Goal: Task Accomplishment & Management: Manage account settings

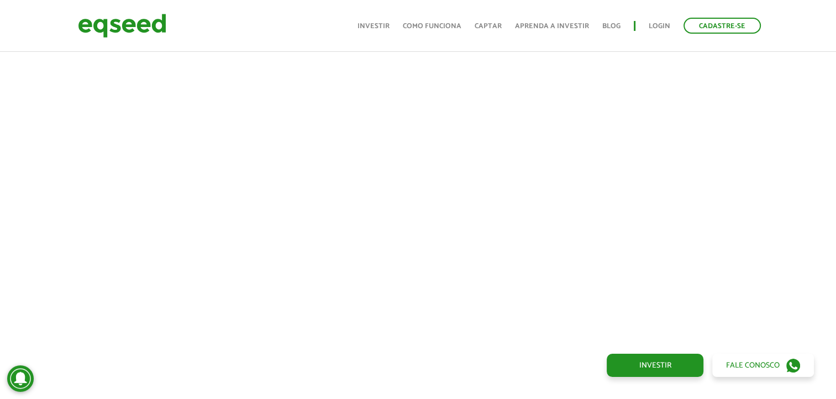
scroll to position [407, 0]
click at [777, 262] on div at bounding box center [418, 181] width 836 height 377
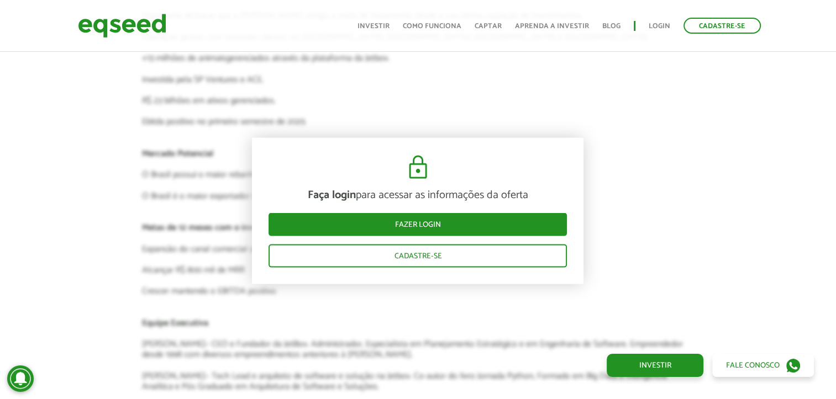
scroll to position [2205, 0]
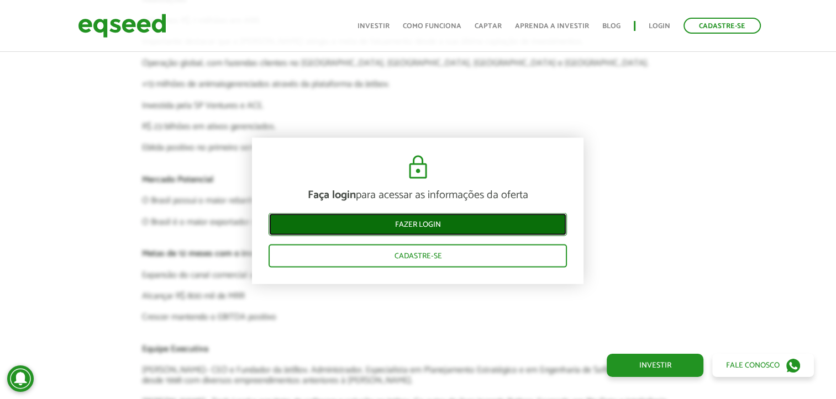
click at [371, 218] on link "Fazer login" at bounding box center [418, 224] width 298 height 23
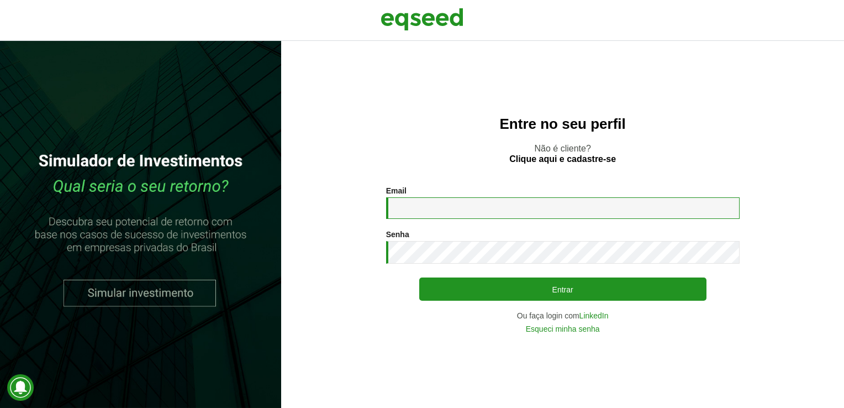
click at [422, 212] on input "Email *" at bounding box center [563, 208] width 354 height 22
type input "**********"
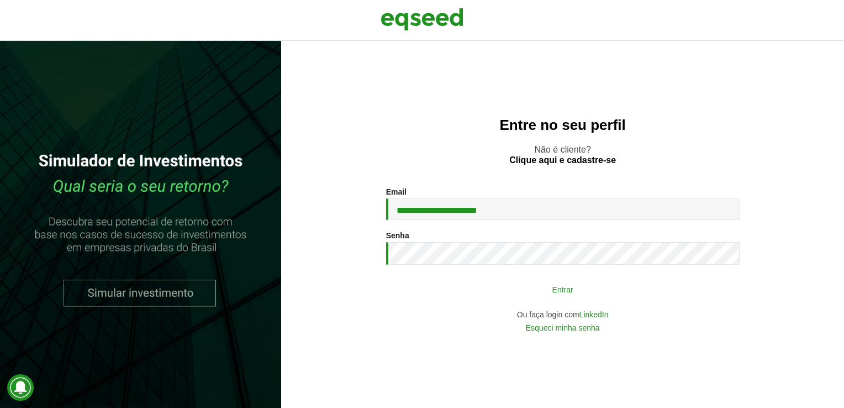
click at [527, 296] on button "Entrar" at bounding box center [562, 288] width 287 height 21
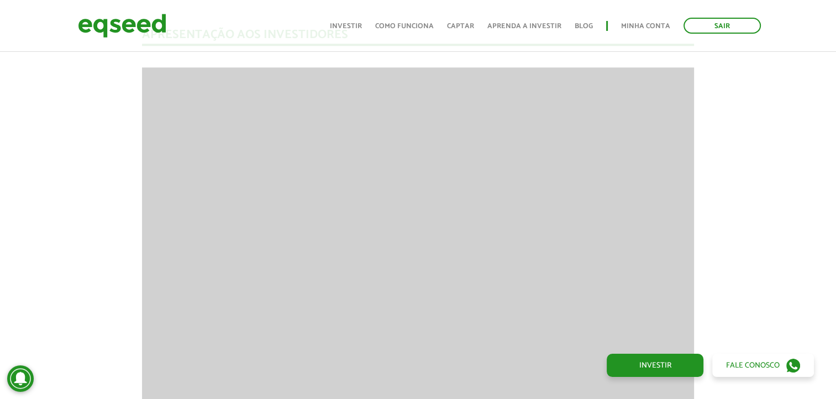
scroll to position [1366, 0]
